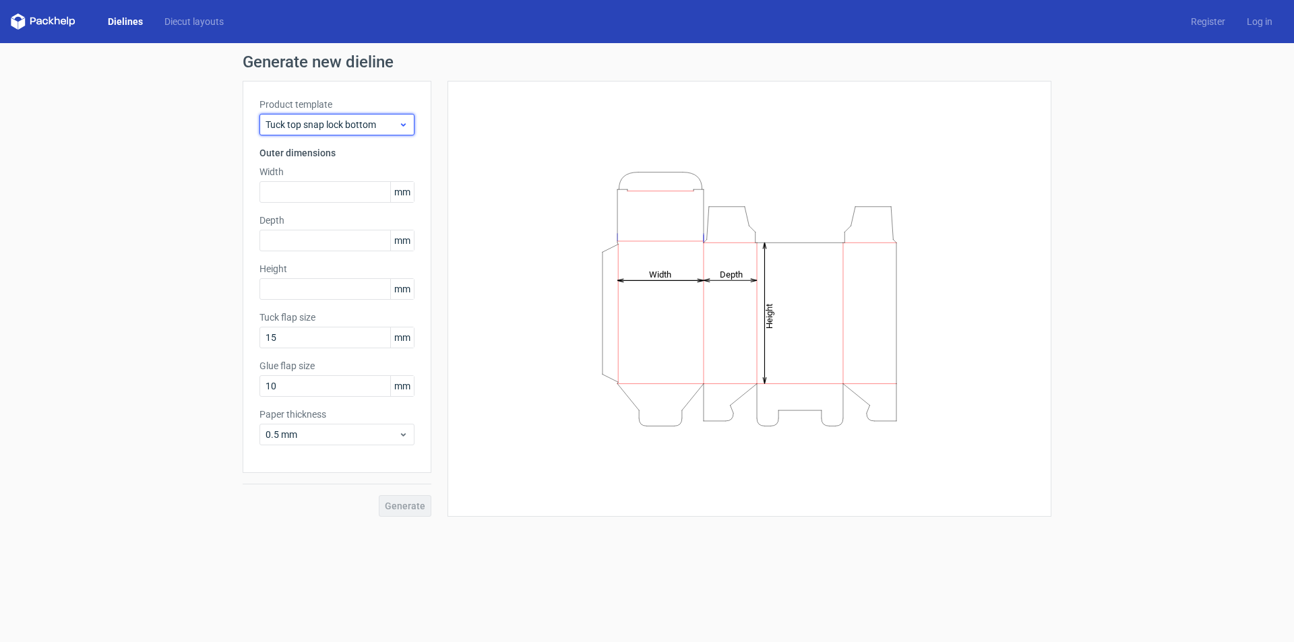
click at [361, 118] on span "Tuck top snap lock bottom" at bounding box center [332, 124] width 133 height 13
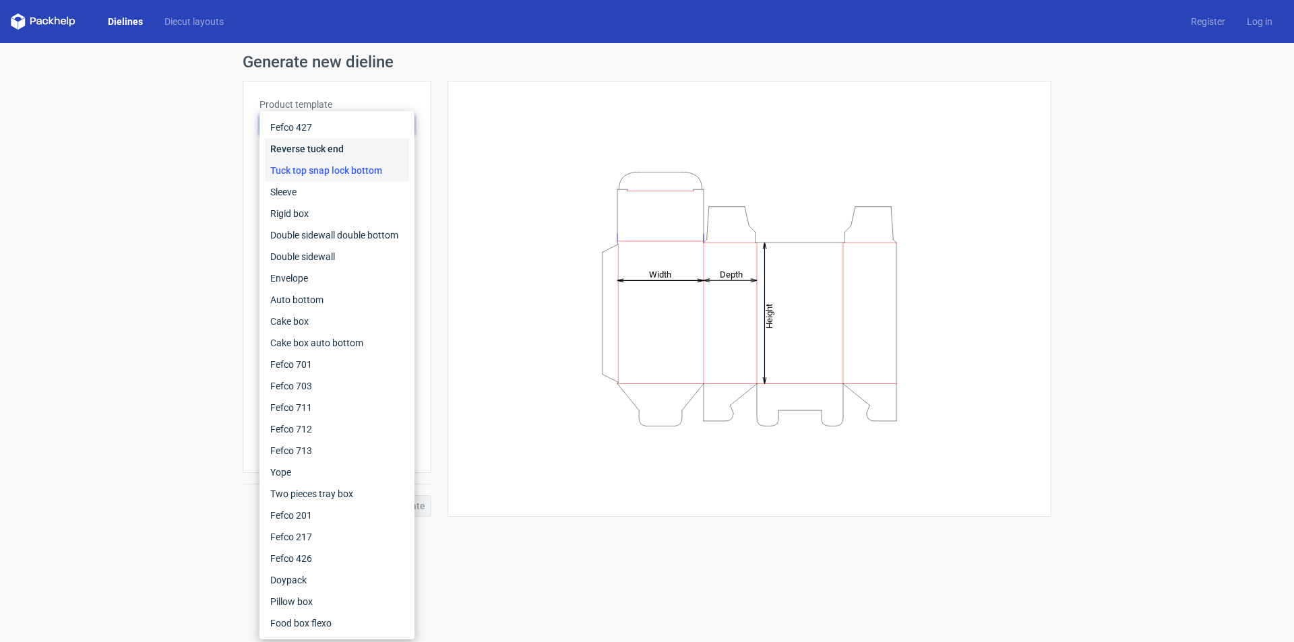
click at [311, 142] on div "Reverse tuck end" at bounding box center [337, 149] width 144 height 22
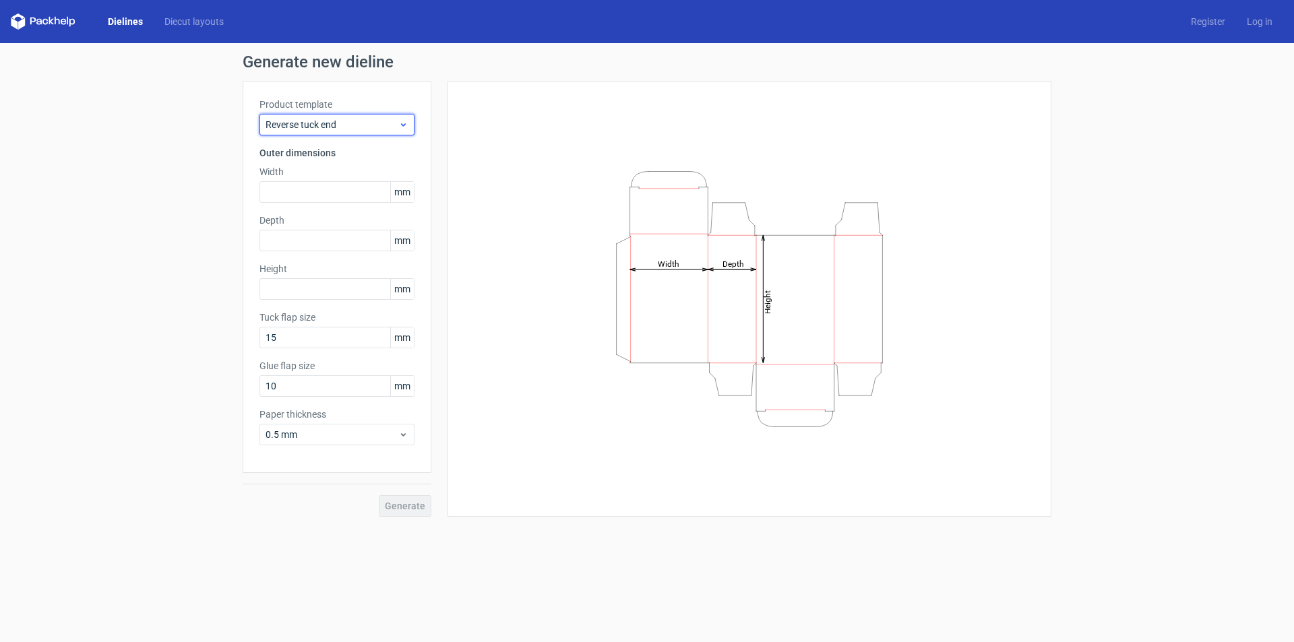
click at [309, 129] on span "Reverse tuck end" at bounding box center [332, 124] width 133 height 13
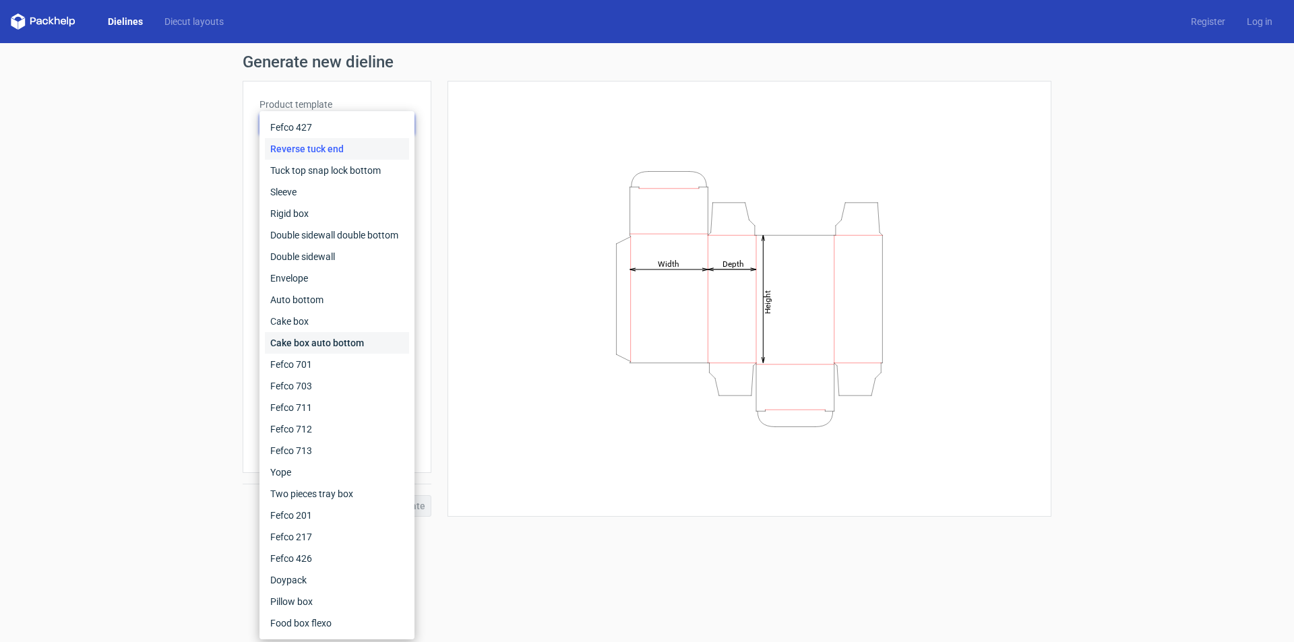
click at [297, 336] on div "Cake box auto bottom" at bounding box center [337, 343] width 144 height 22
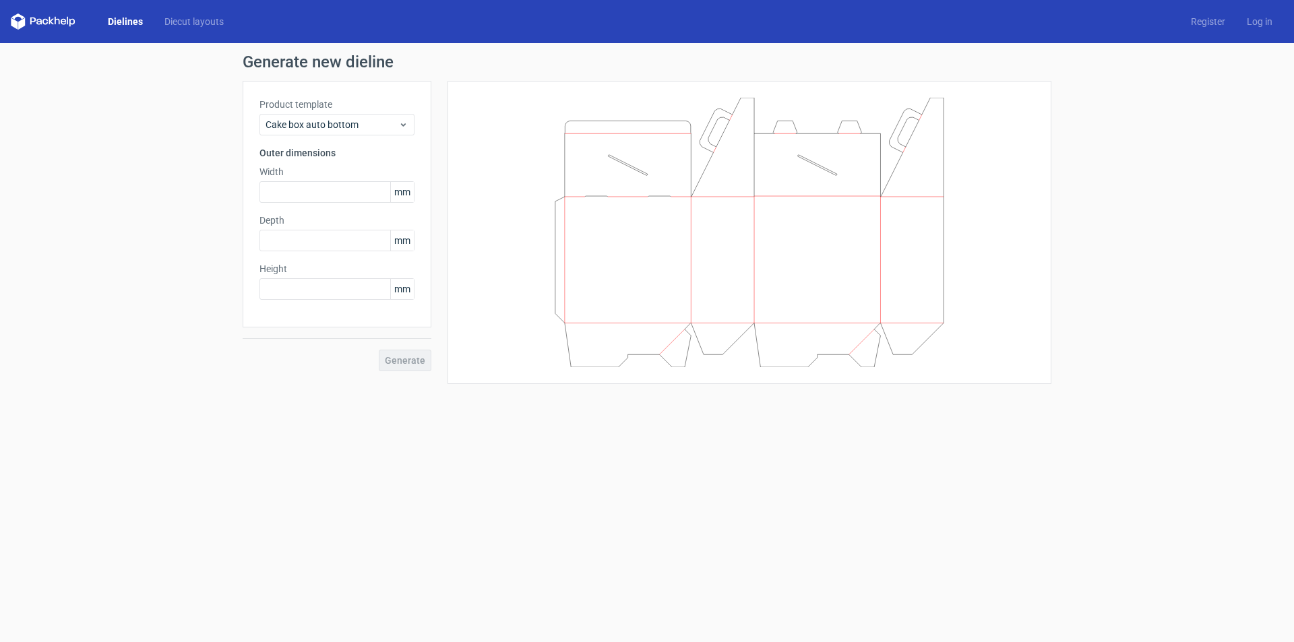
drag, startPoint x: 707, startPoint y: 313, endPoint x: 743, endPoint y: 357, distance: 56.0
click at [743, 357] on icon at bounding box center [749, 233] width 404 height 270
click at [322, 126] on span "Cake box auto bottom" at bounding box center [332, 124] width 133 height 13
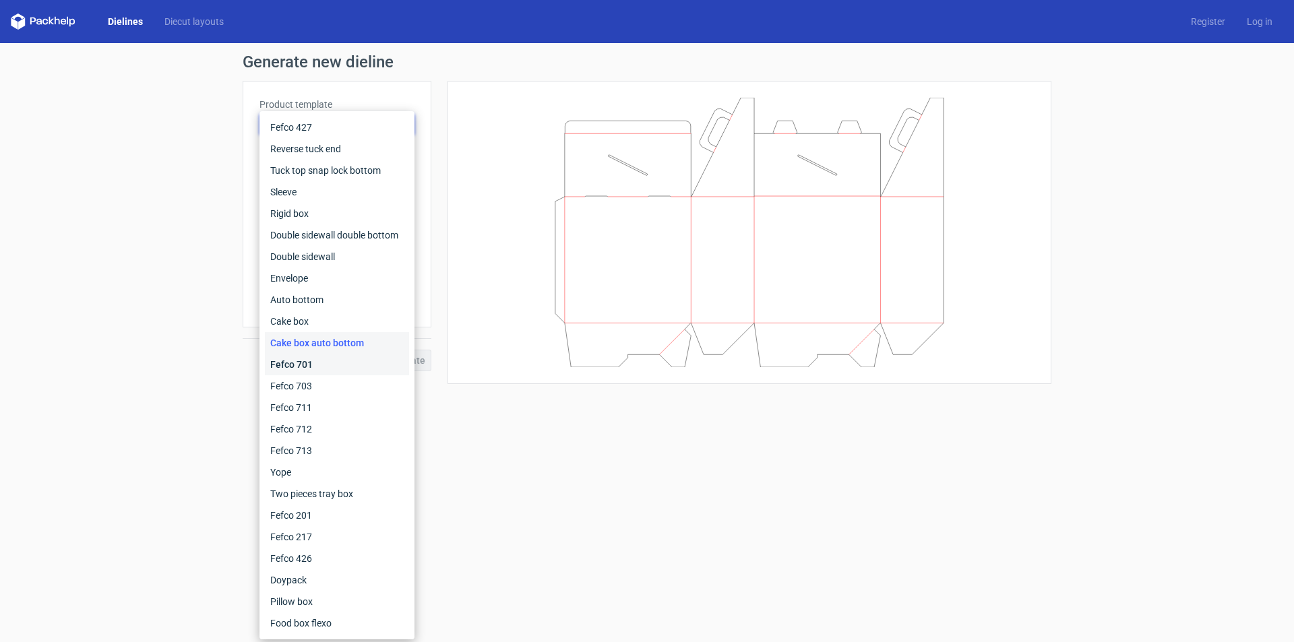
click at [301, 363] on div "Fefco 701" at bounding box center [337, 365] width 144 height 22
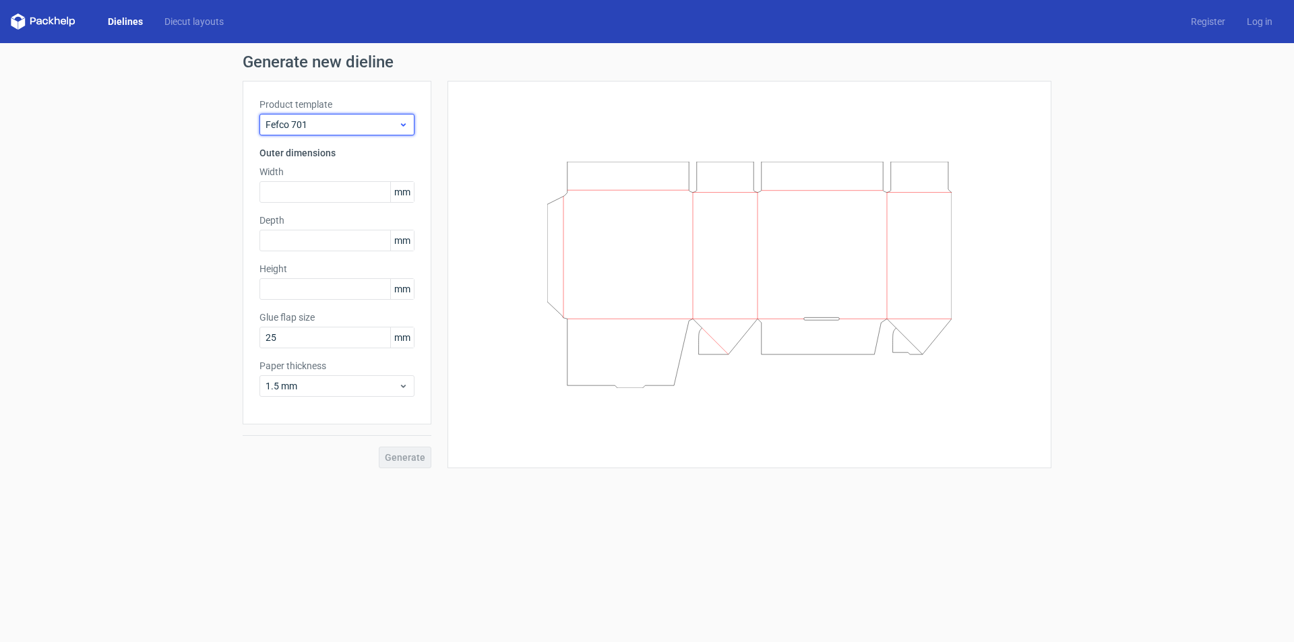
click at [298, 127] on span "Fefco 701" at bounding box center [332, 124] width 133 height 13
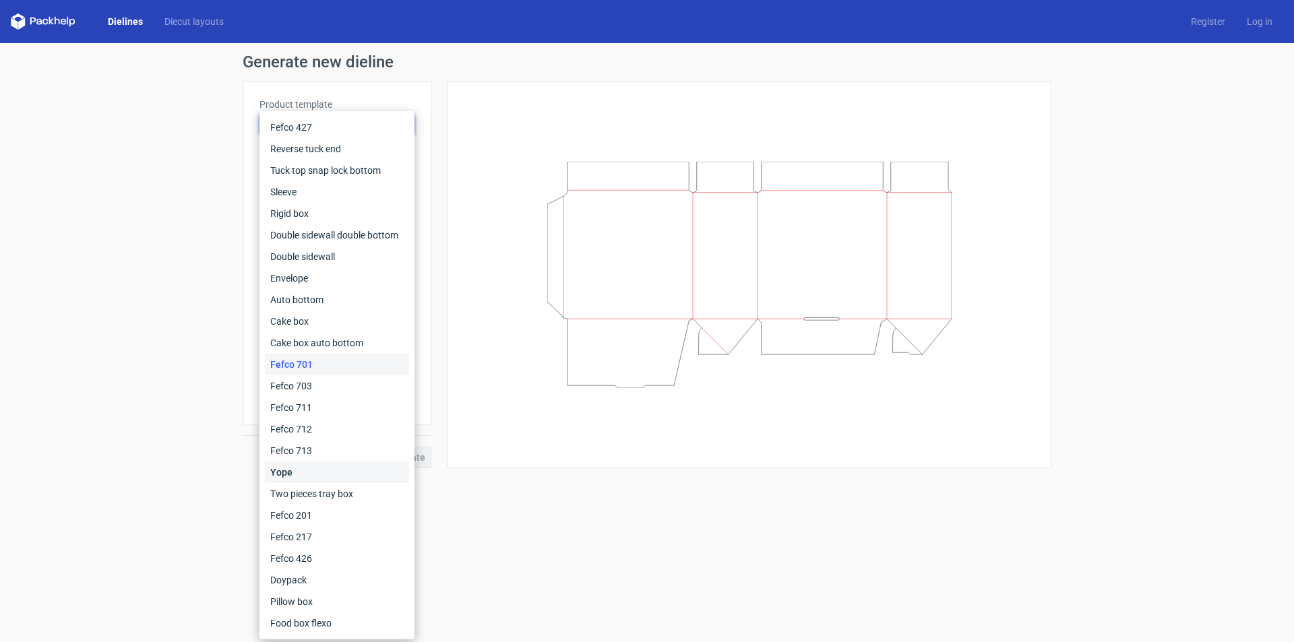
click at [295, 464] on div "Yope" at bounding box center [337, 473] width 144 height 22
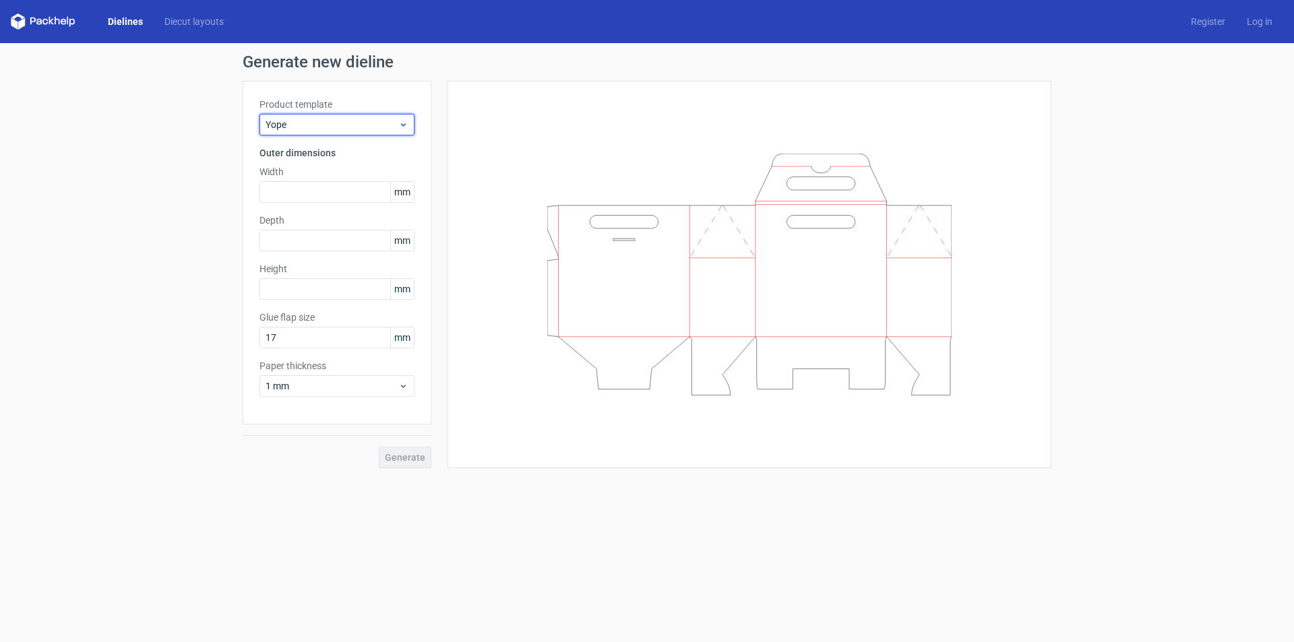
click at [325, 127] on span "Yope" at bounding box center [332, 124] width 133 height 13
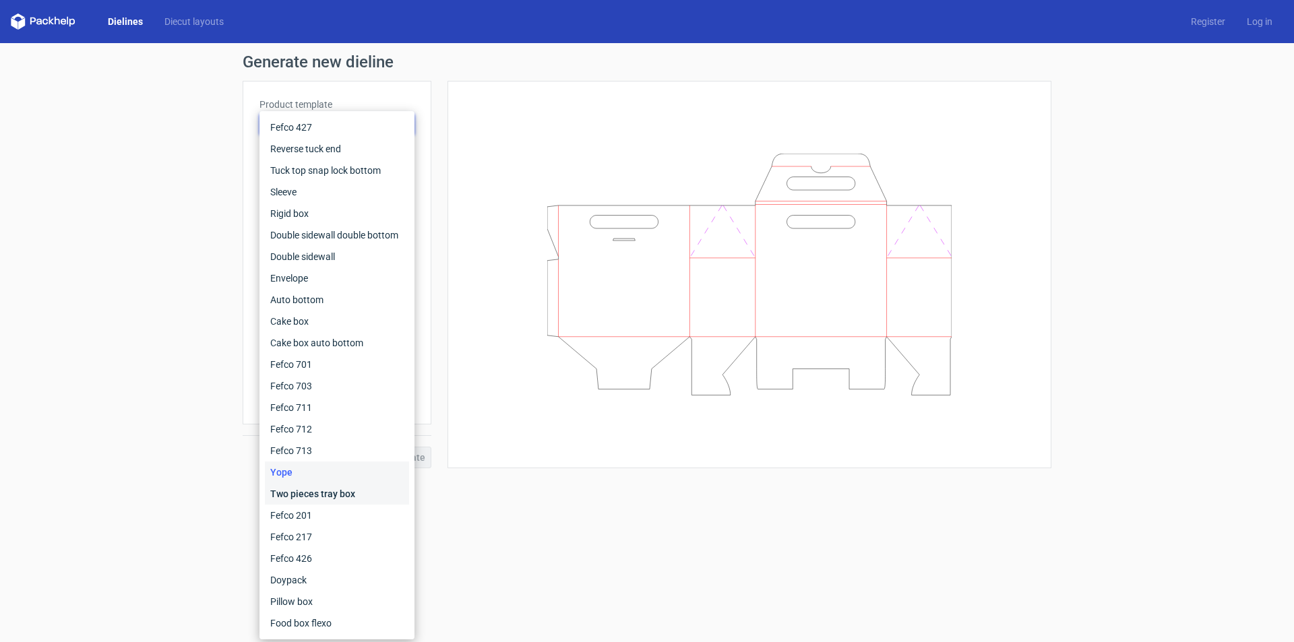
click at [302, 497] on div "Two pieces tray box" at bounding box center [337, 494] width 144 height 22
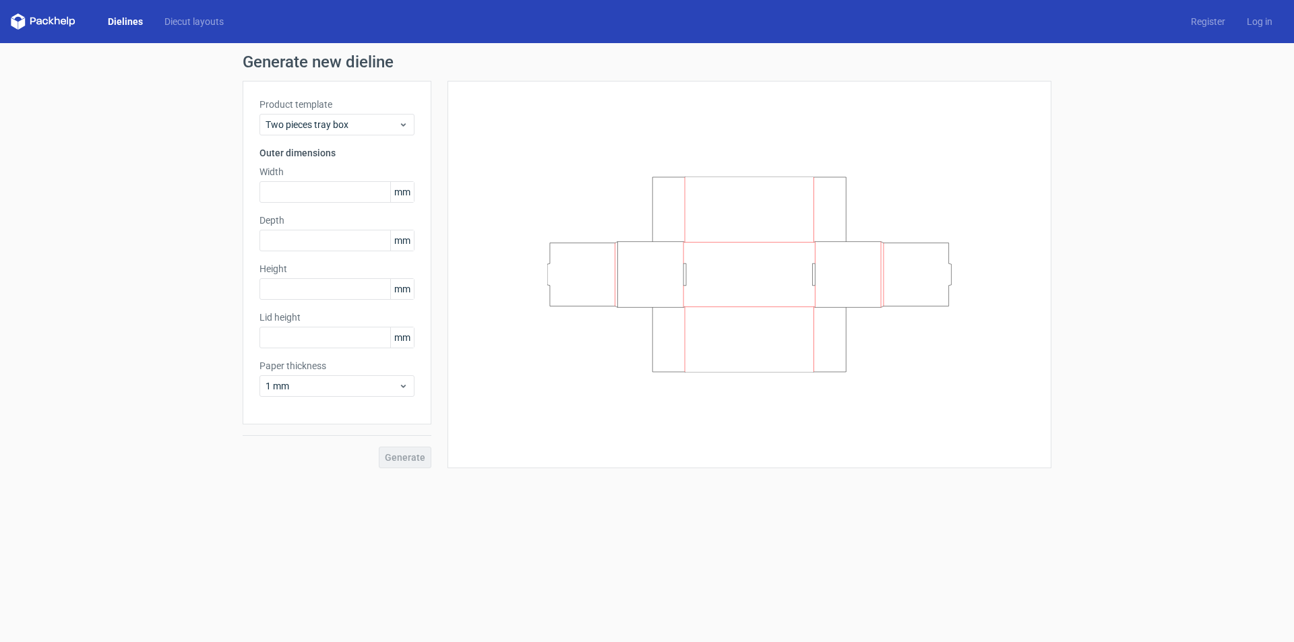
drag, startPoint x: 773, startPoint y: 355, endPoint x: 650, endPoint y: 477, distance: 173.5
click at [654, 477] on div "Generate new dieline Product template Two pieces tray box Outer dimensions Widt…" at bounding box center [647, 261] width 1294 height 436
